Goal: Information Seeking & Learning: Learn about a topic

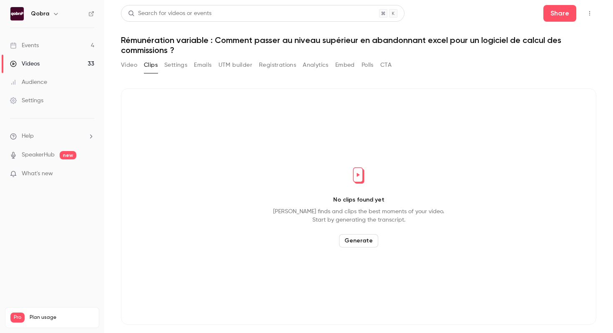
click at [60, 38] on link "Events 4" at bounding box center [52, 45] width 104 height 18
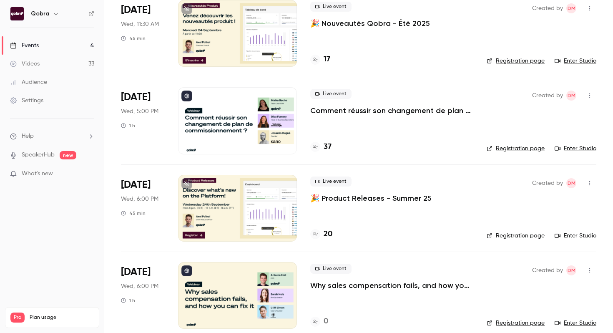
scroll to position [83, 0]
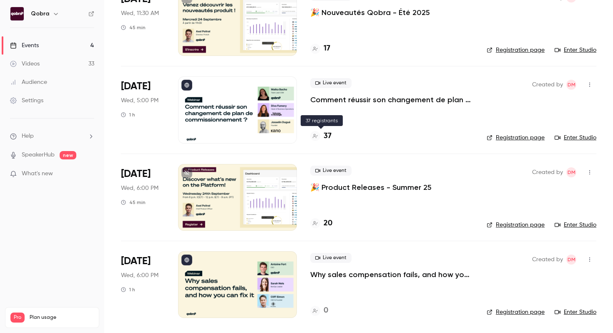
click at [329, 138] on h4 "37" at bounding box center [328, 135] width 8 height 11
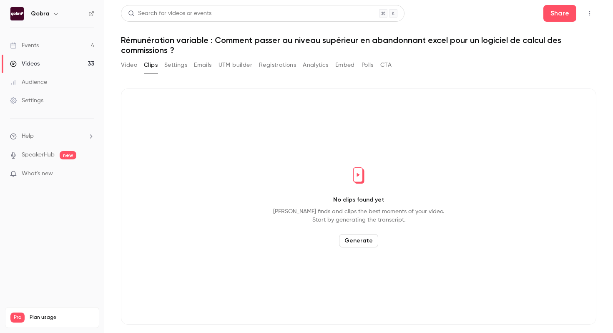
click at [79, 41] on link "Events 4" at bounding box center [52, 45] width 104 height 18
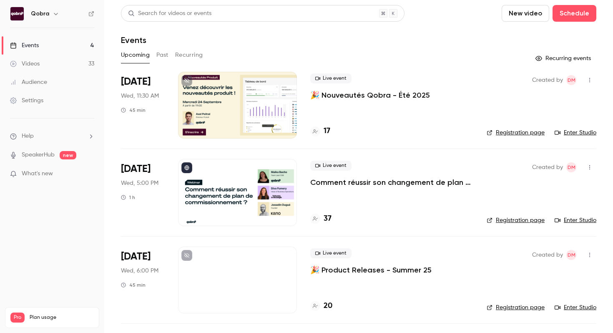
scroll to position [83, 0]
